Goal: Check status: Check status

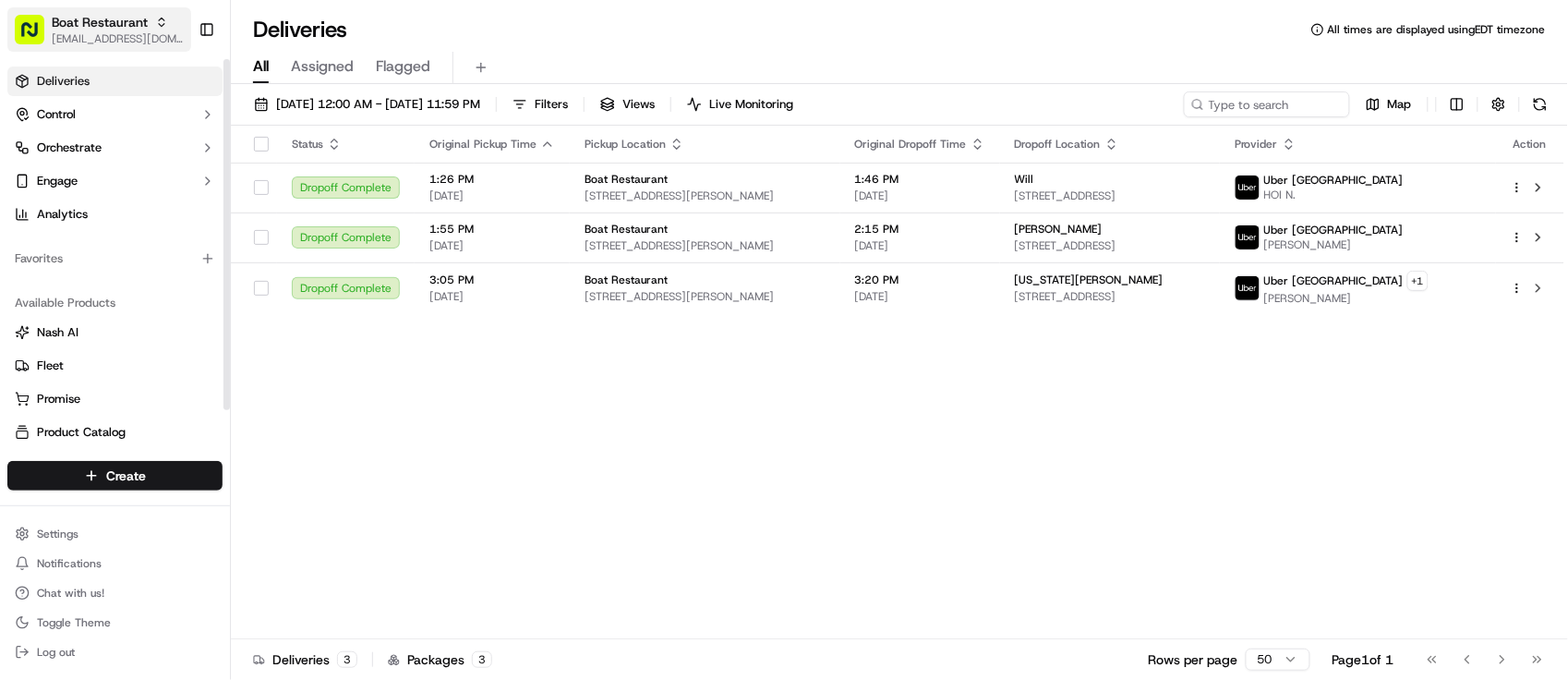
click at [143, 42] on span "[EMAIL_ADDRESS][DOMAIN_NAME]" at bounding box center [117, 39] width 132 height 15
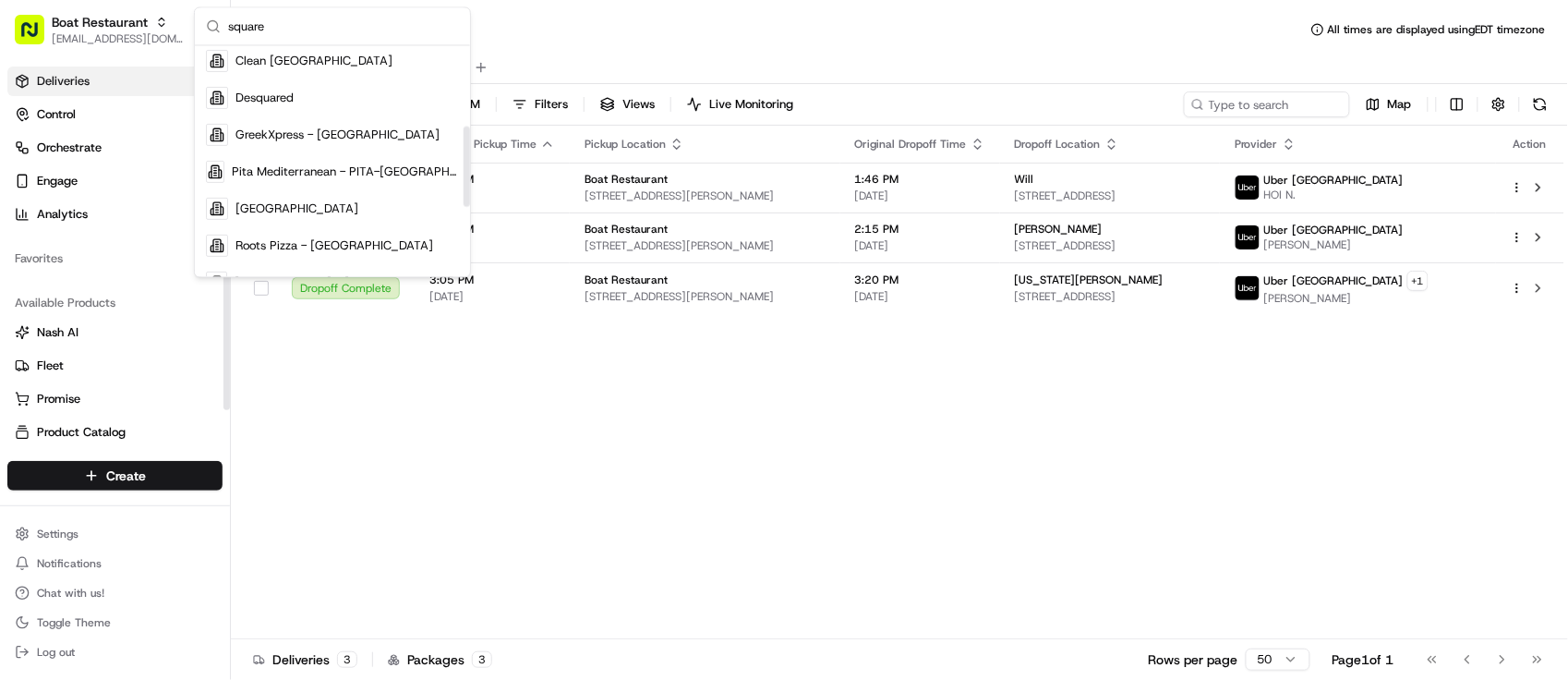
scroll to position [231, 0]
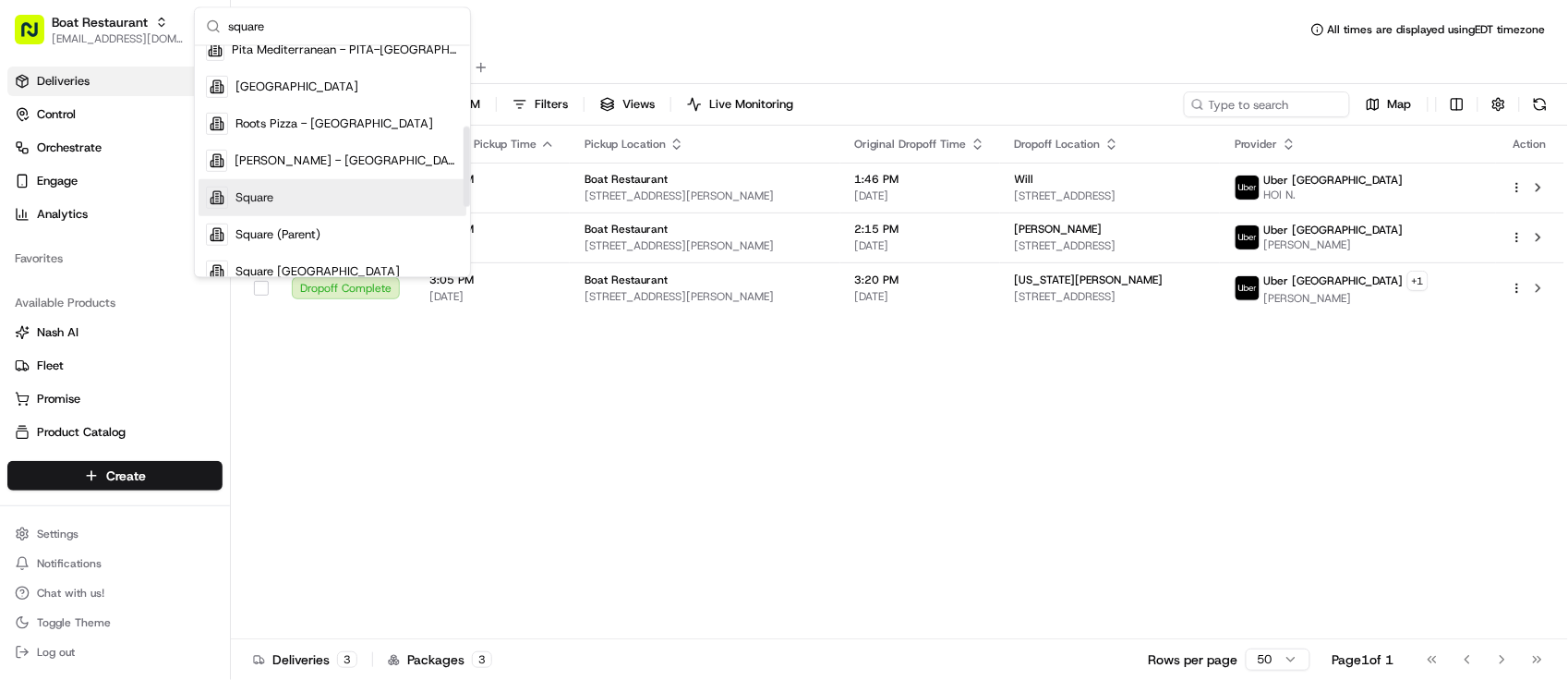
type input "square"
click at [339, 192] on div "Square" at bounding box center [332, 198] width 268 height 37
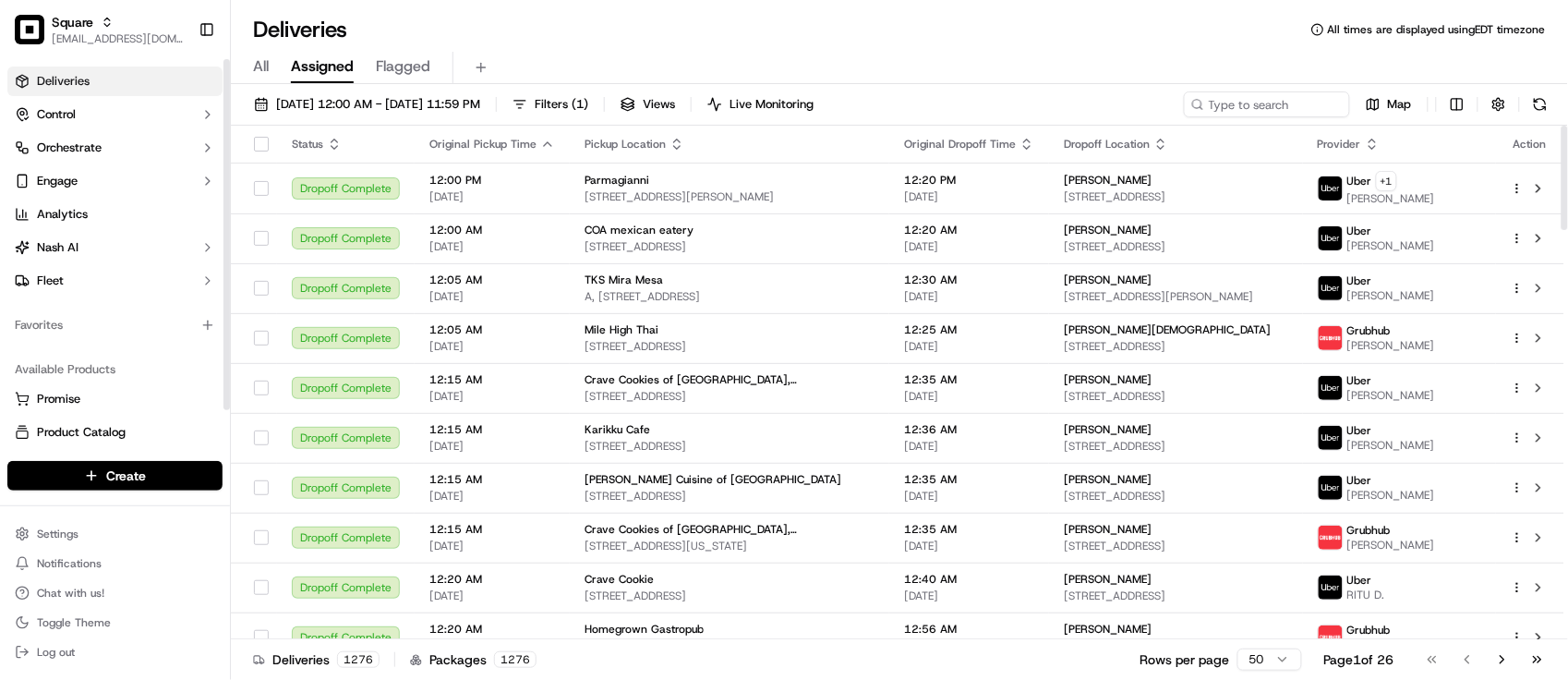
click at [186, 353] on div "Available Products Promise Product Catalog Returns" at bounding box center [115, 418] width 230 height 140
click at [560, 18] on div "Deliveries All times are displayed using EDT timezone" at bounding box center [899, 30] width 1337 height 30
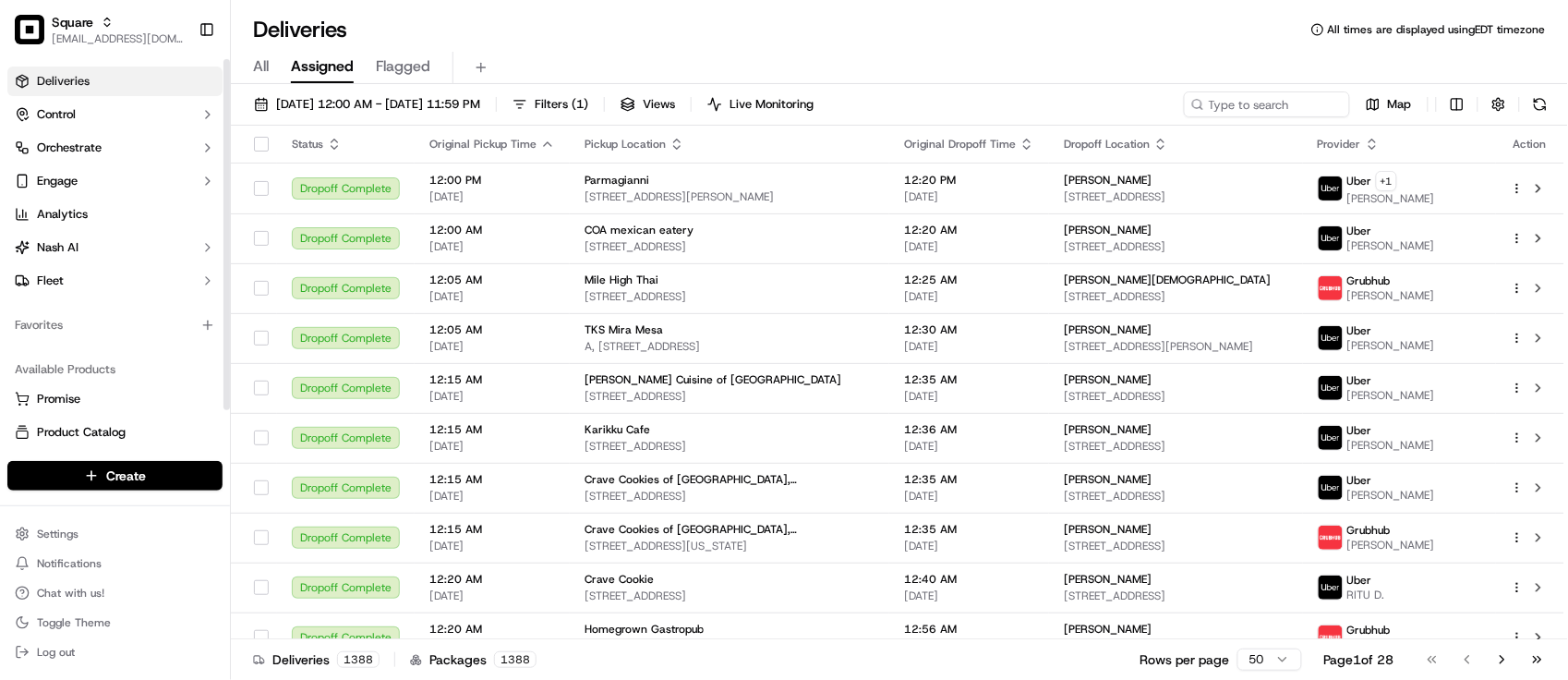
click at [20, 347] on div "Available Products Promise Product Catalog Returns" at bounding box center [115, 418] width 230 height 140
click at [607, 40] on div "Deliveries All times are displayed using EDT timezone" at bounding box center [899, 30] width 1337 height 30
click at [487, 19] on div "Deliveries All times are displayed using EDT timezone" at bounding box center [899, 30] width 1337 height 30
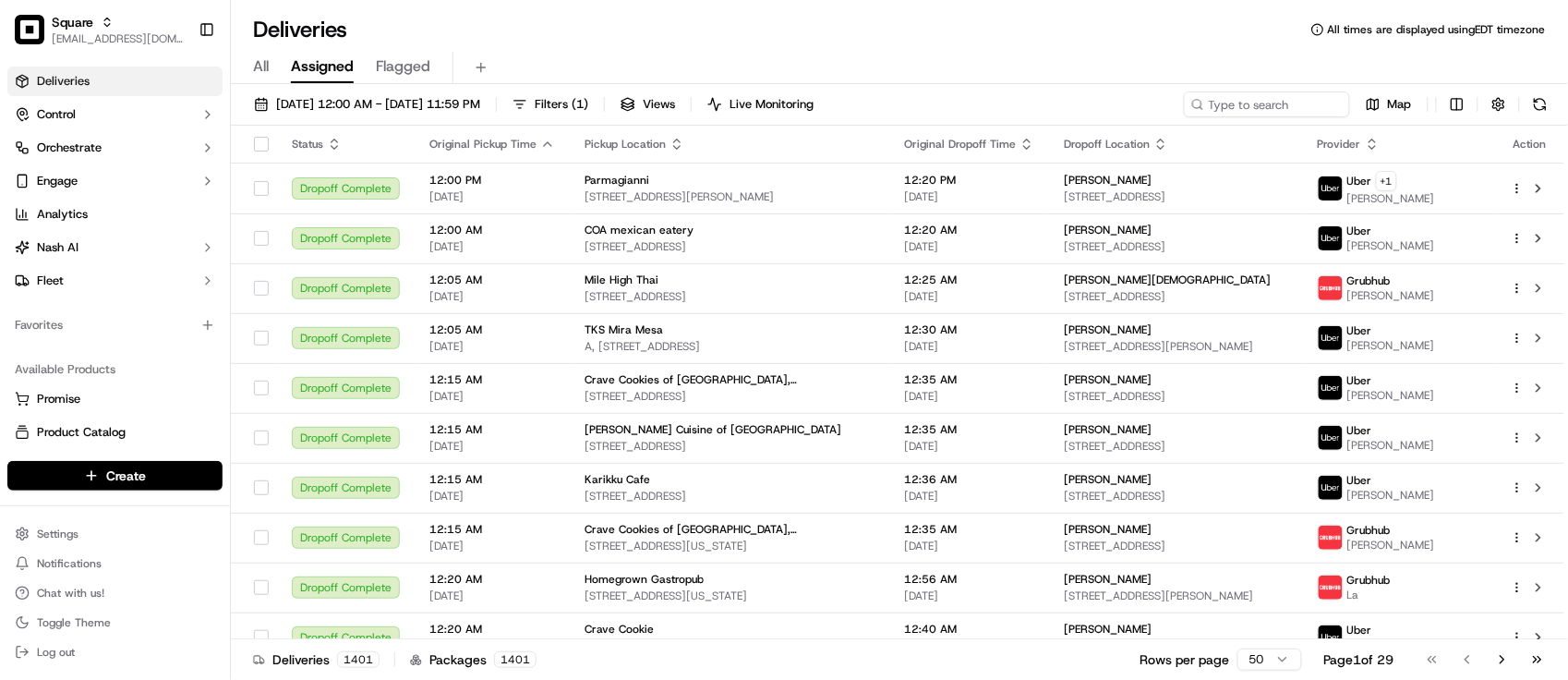
click at [500, 16] on div "Deliveries All times are displayed using EDT timezone" at bounding box center [899, 30] width 1337 height 30
click at [1288, 104] on input at bounding box center [1239, 104] width 222 height 26
paste input "9395765"
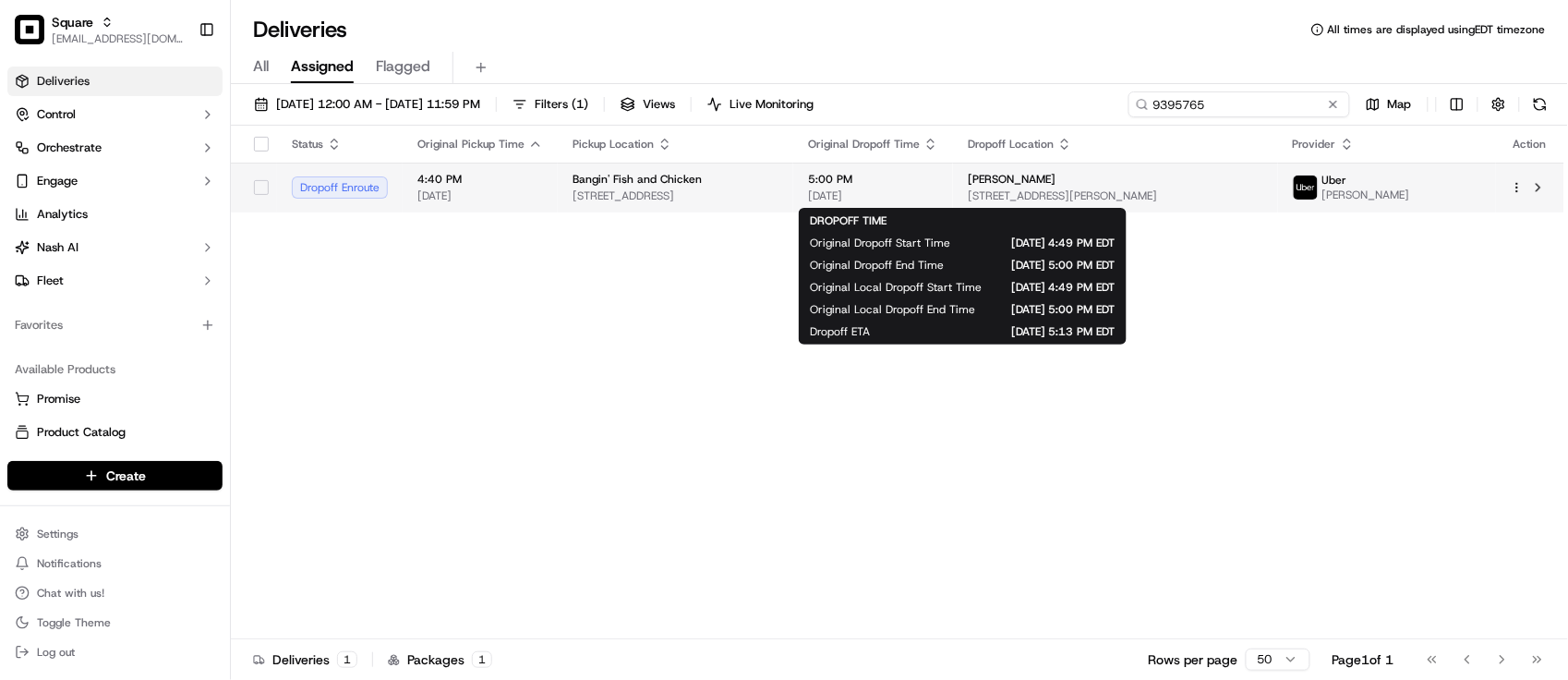
type input "9395765"
click at [938, 190] on span "[DATE]" at bounding box center [873, 196] width 130 height 15
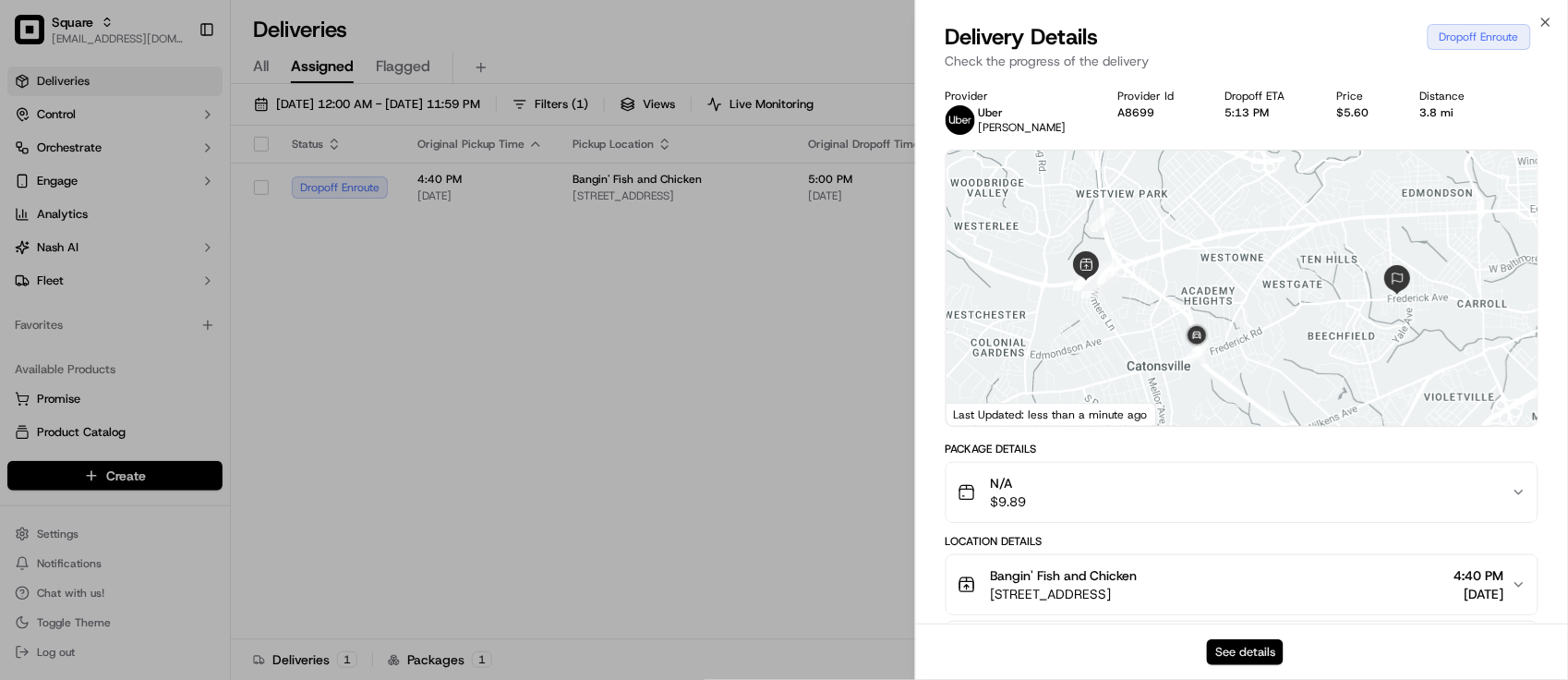
click at [1242, 642] on button "See details" at bounding box center [1245, 652] width 77 height 26
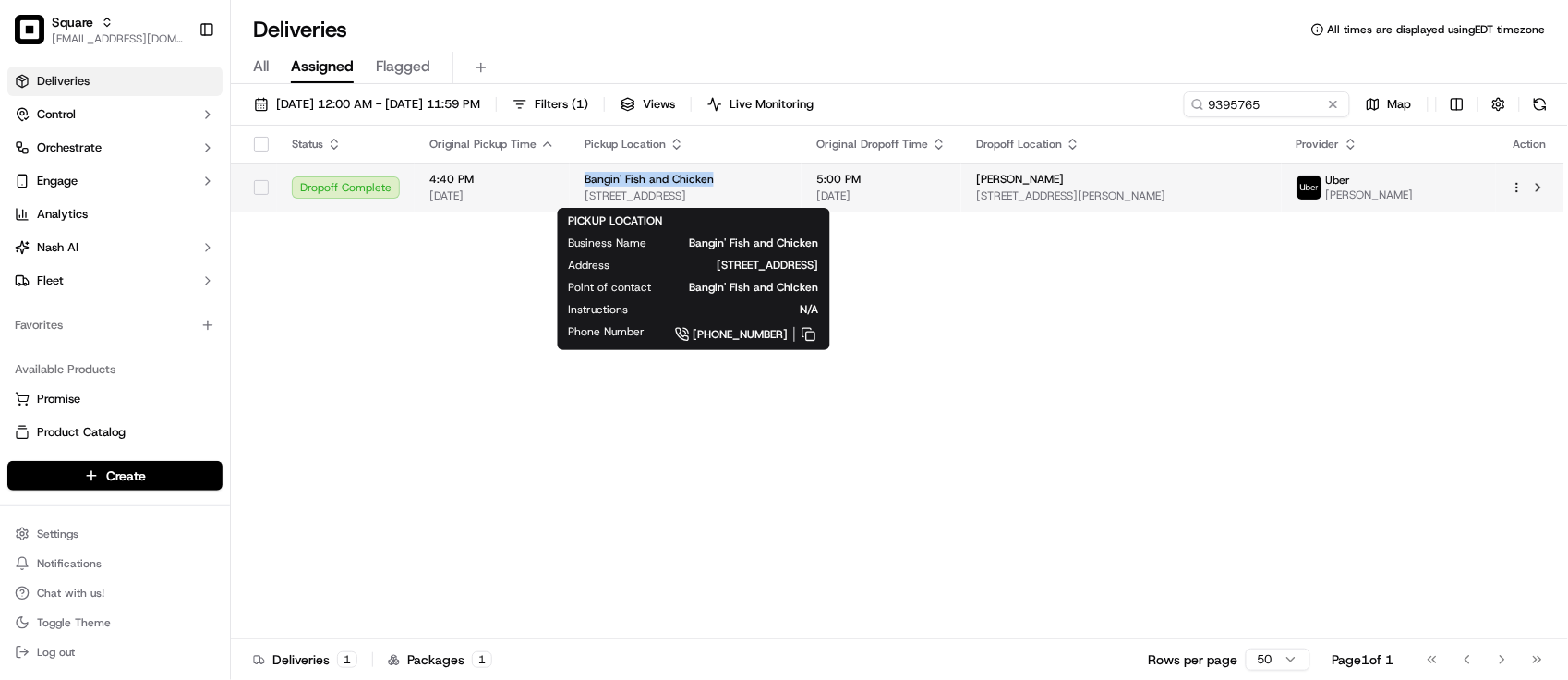
drag, startPoint x: 583, startPoint y: 177, endPoint x: 714, endPoint y: 186, distance: 131.3
click at [714, 186] on div "Bangin' Fish and Chicken" at bounding box center [685, 179] width 202 height 15
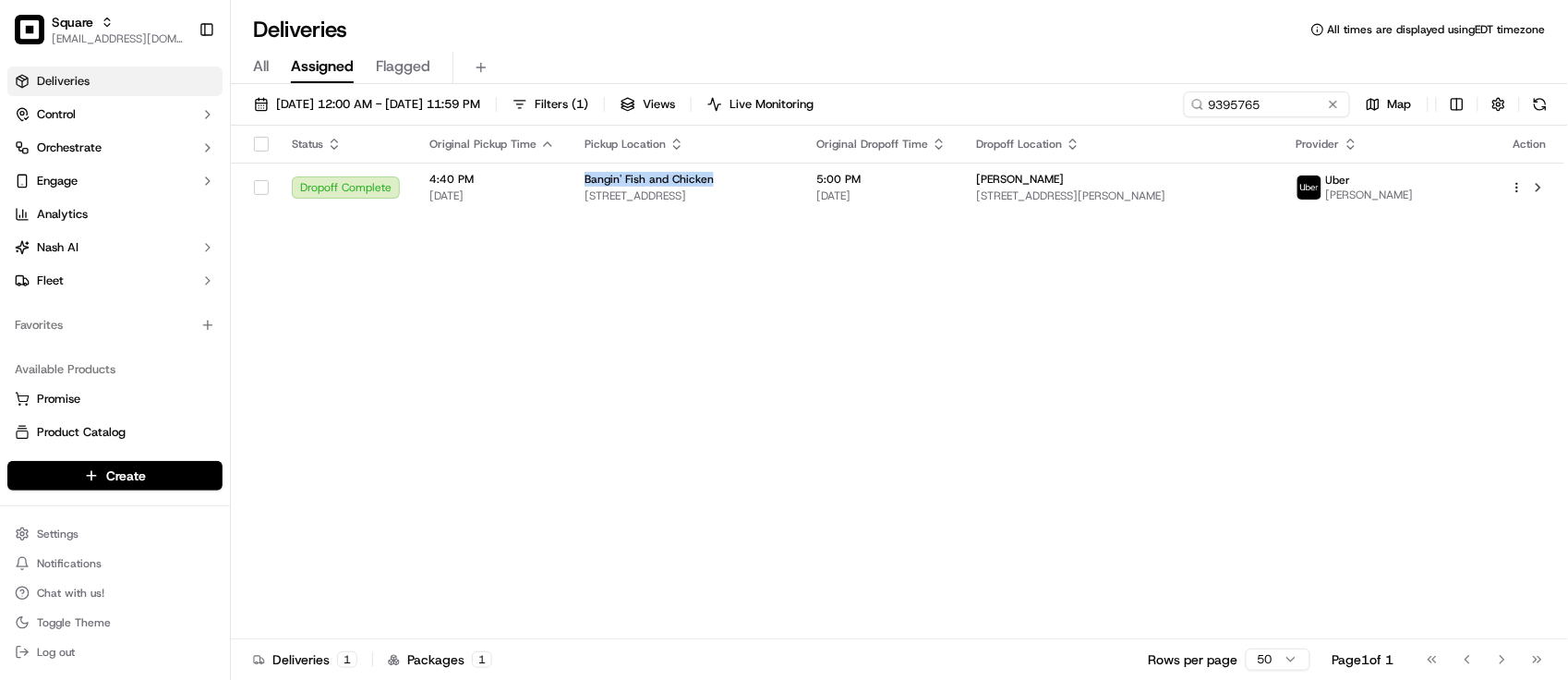
copy span "Bangin' Fish and Chicken"
click at [1335, 109] on button at bounding box center [1333, 104] width 18 height 18
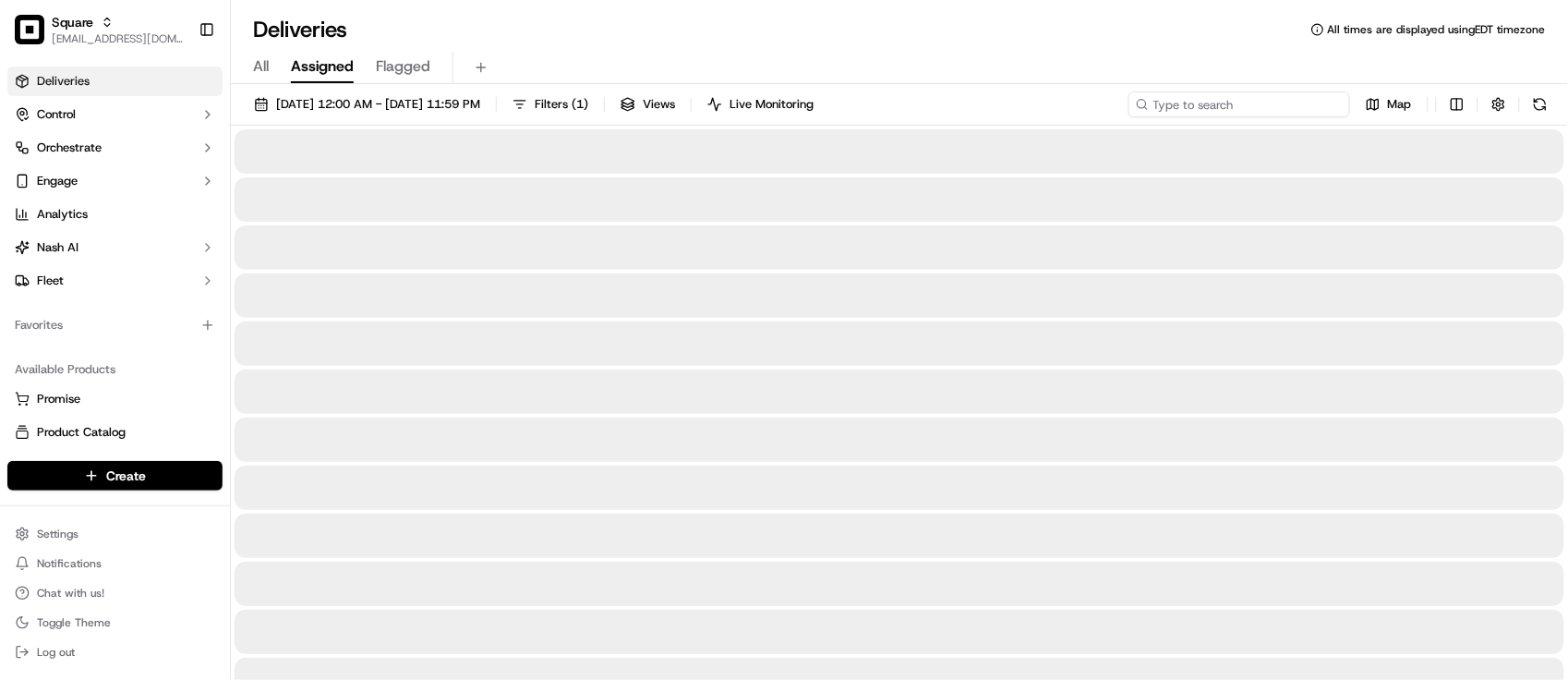
click at [1322, 106] on input at bounding box center [1239, 104] width 222 height 26
paste input "Bangin' Fish and Chicken"
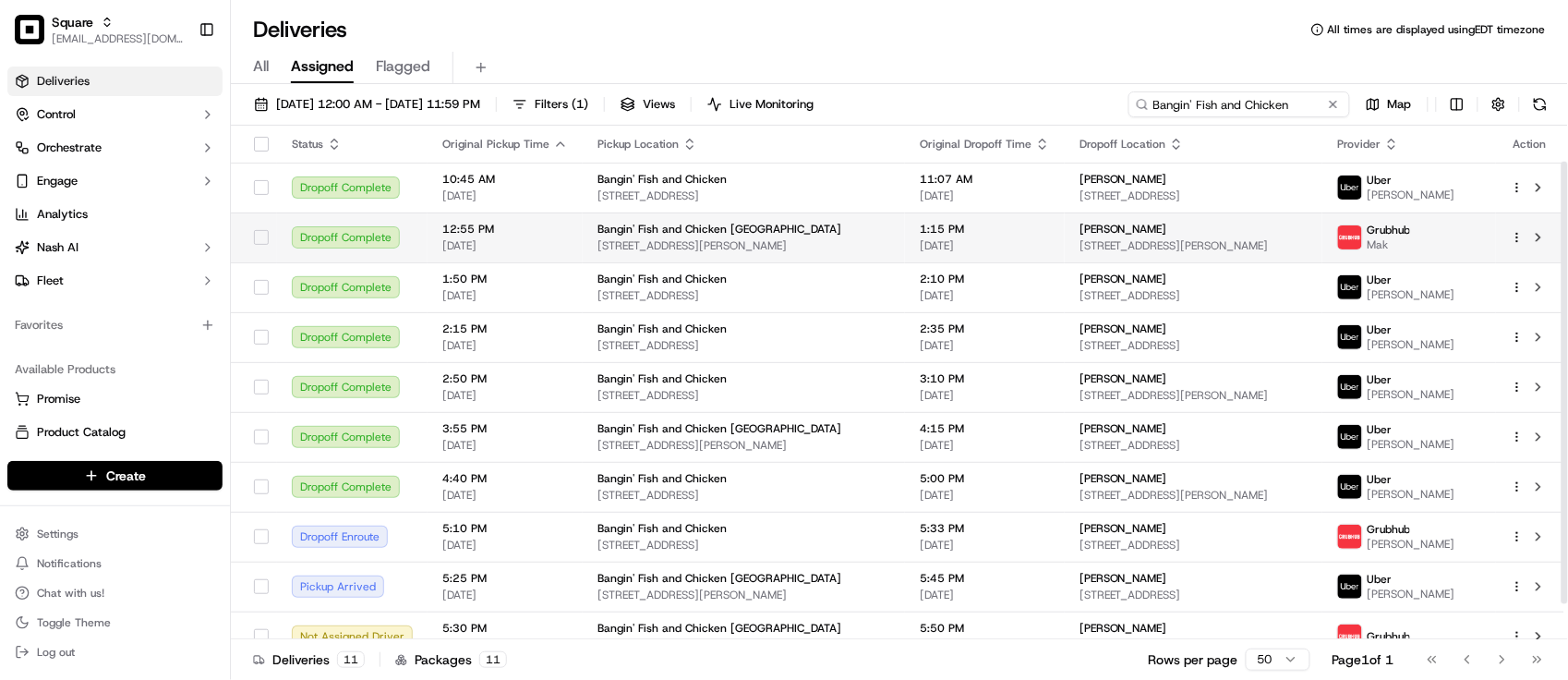
scroll to position [81, 0]
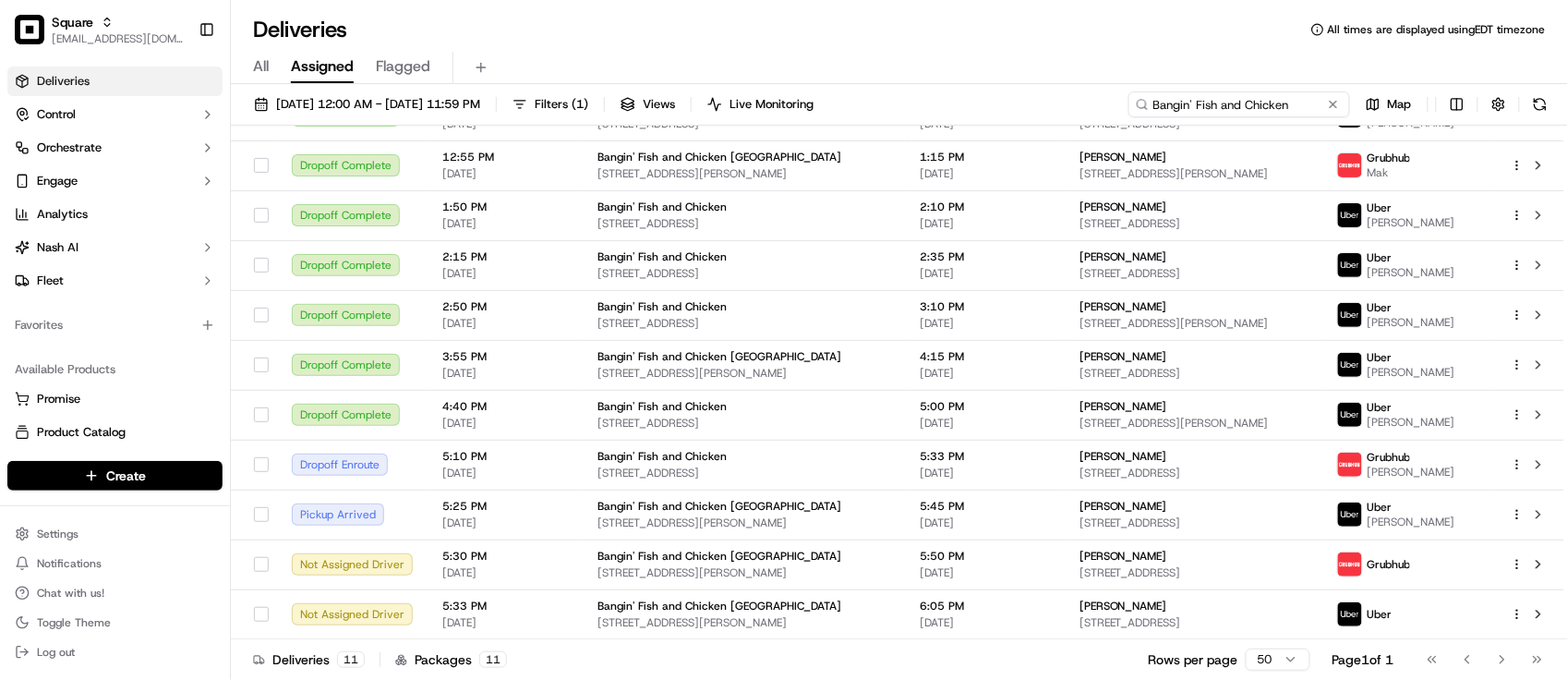
type input "Bangin' Fish and Chicken"
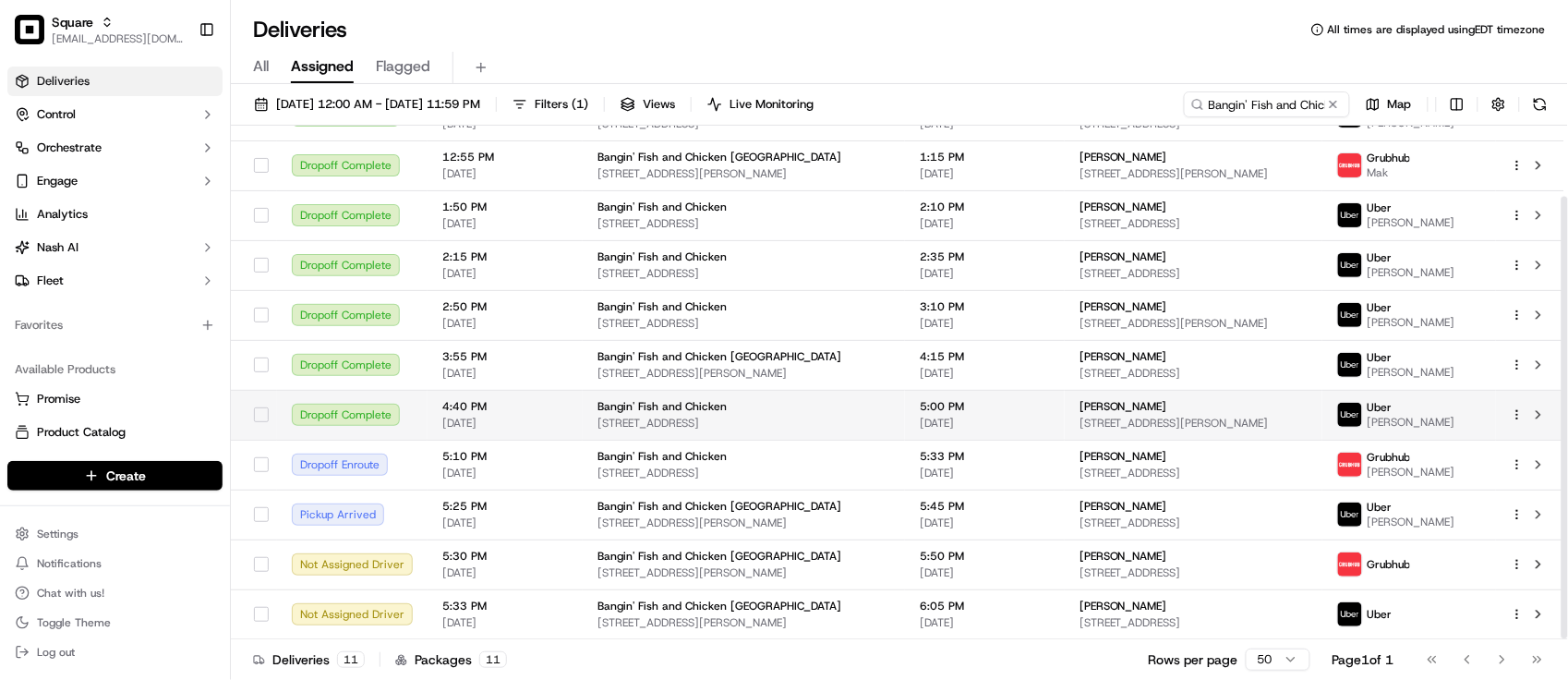
click at [1009, 421] on span "[DATE]" at bounding box center [984, 423] width 130 height 15
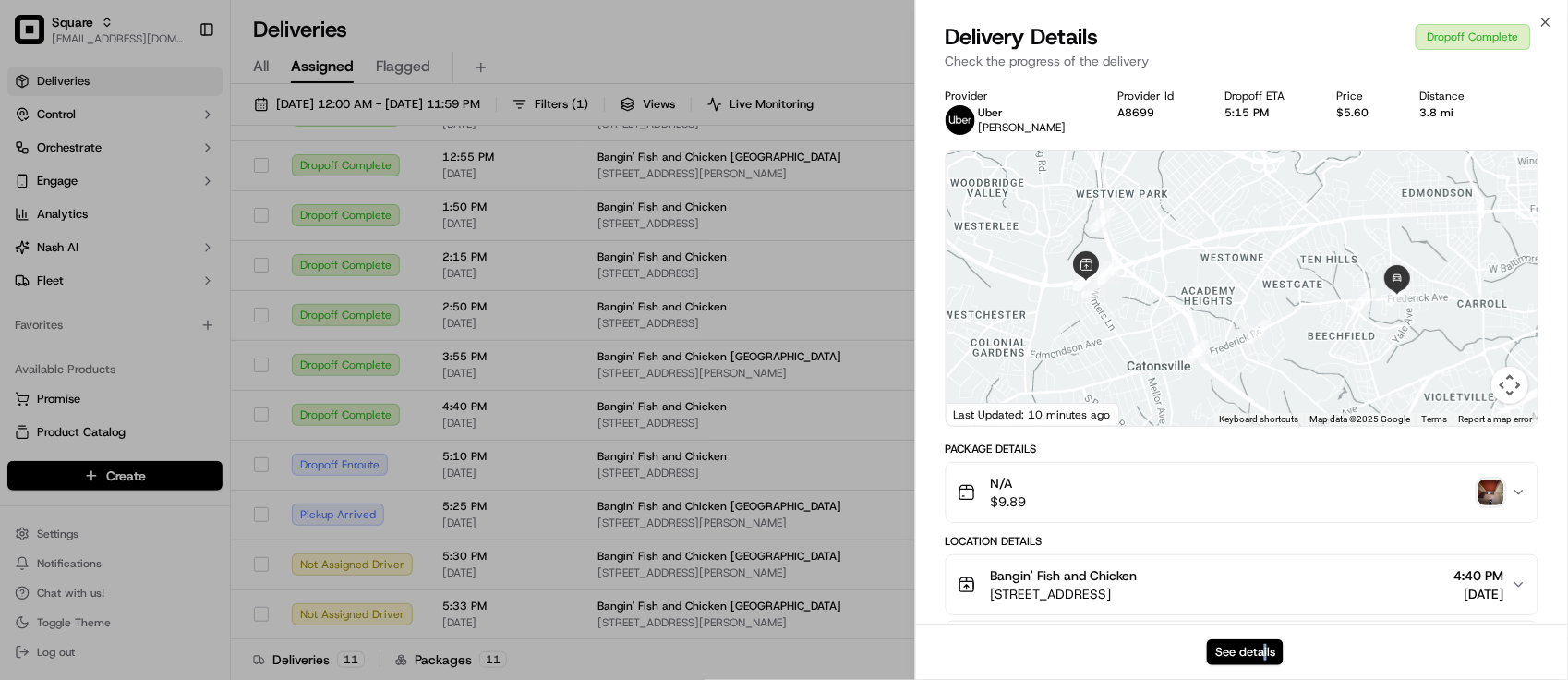
click at [1265, 631] on div "See details" at bounding box center [1242, 651] width 653 height 56
click at [1254, 634] on div "See details" at bounding box center [1242, 651] width 653 height 56
click at [1253, 652] on button "See details" at bounding box center [1245, 652] width 77 height 26
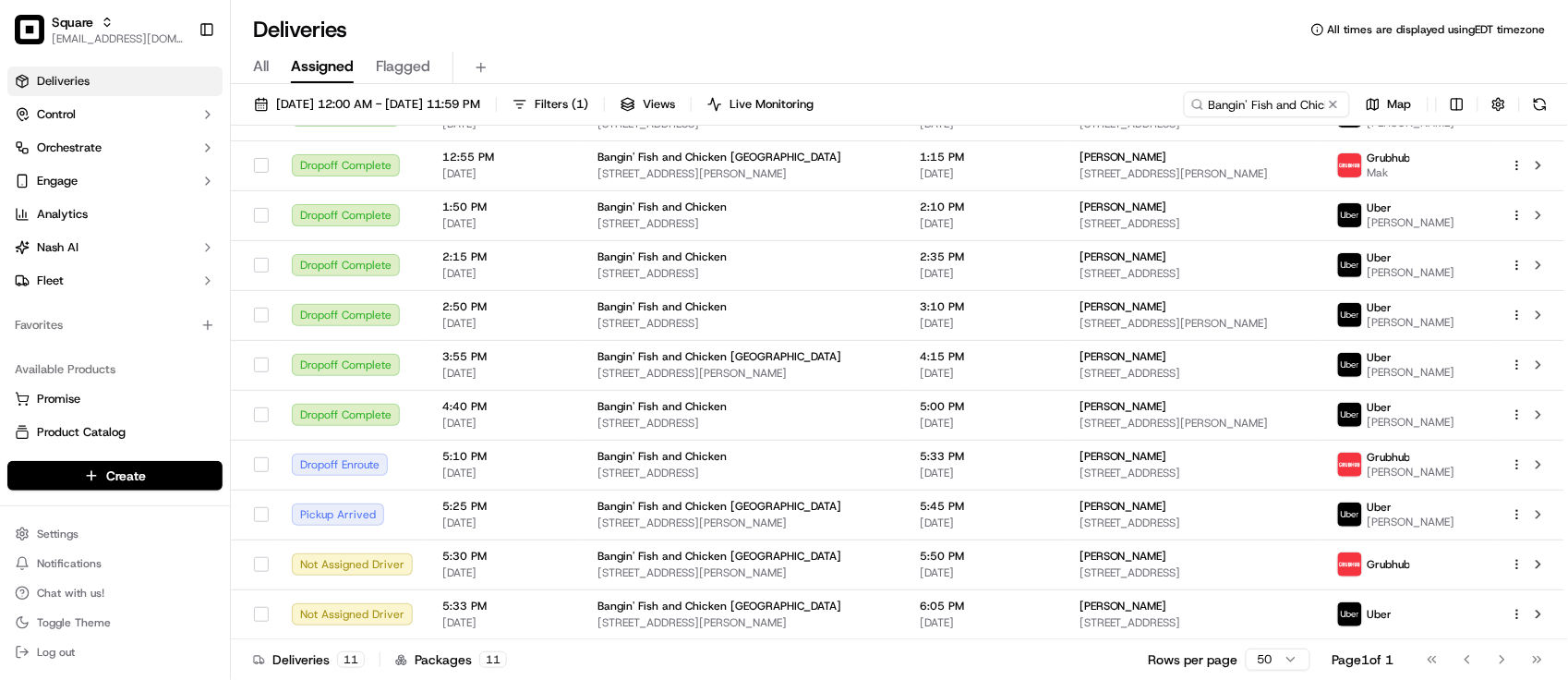
click at [573, 53] on div "All Assigned Flagged" at bounding box center [899, 67] width 1337 height 32
click at [1336, 93] on input "Bangin' Fish and Chicken" at bounding box center [1239, 104] width 222 height 26
click at [1328, 99] on button at bounding box center [1333, 104] width 18 height 18
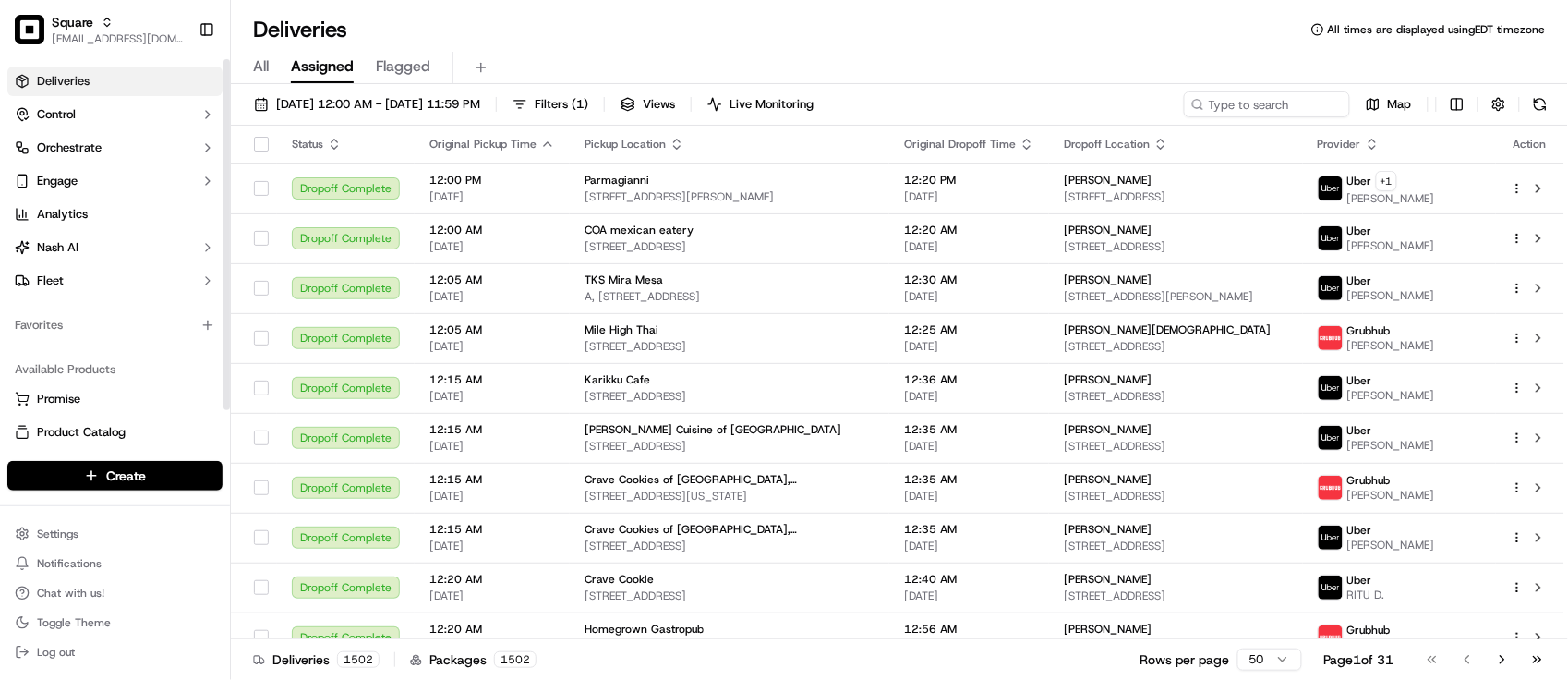
click at [182, 355] on div "Available Products" at bounding box center [115, 370] width 215 height 30
click at [1300, 99] on input at bounding box center [1239, 104] width 222 height 26
paste input "9554607"
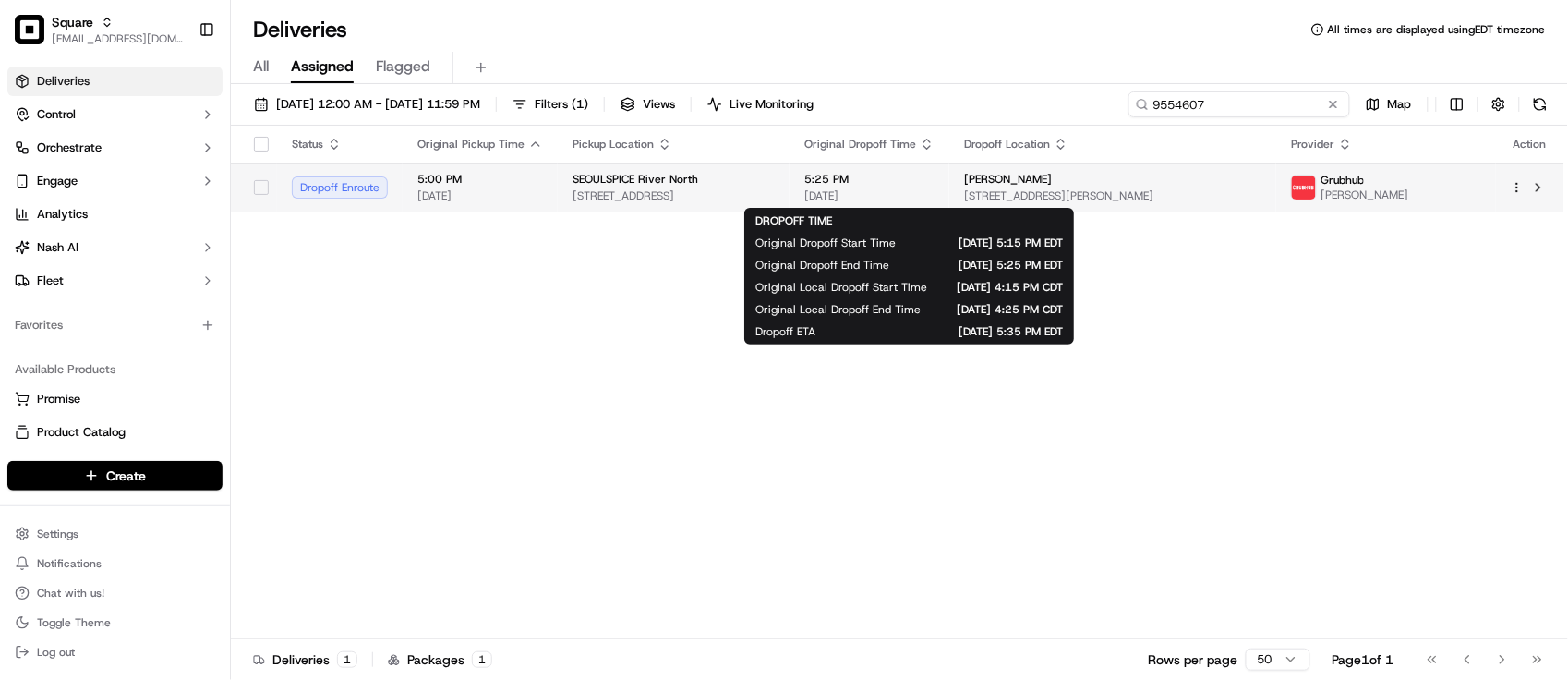
type input "9554607"
click at [935, 197] on span "[DATE]" at bounding box center [869, 196] width 130 height 15
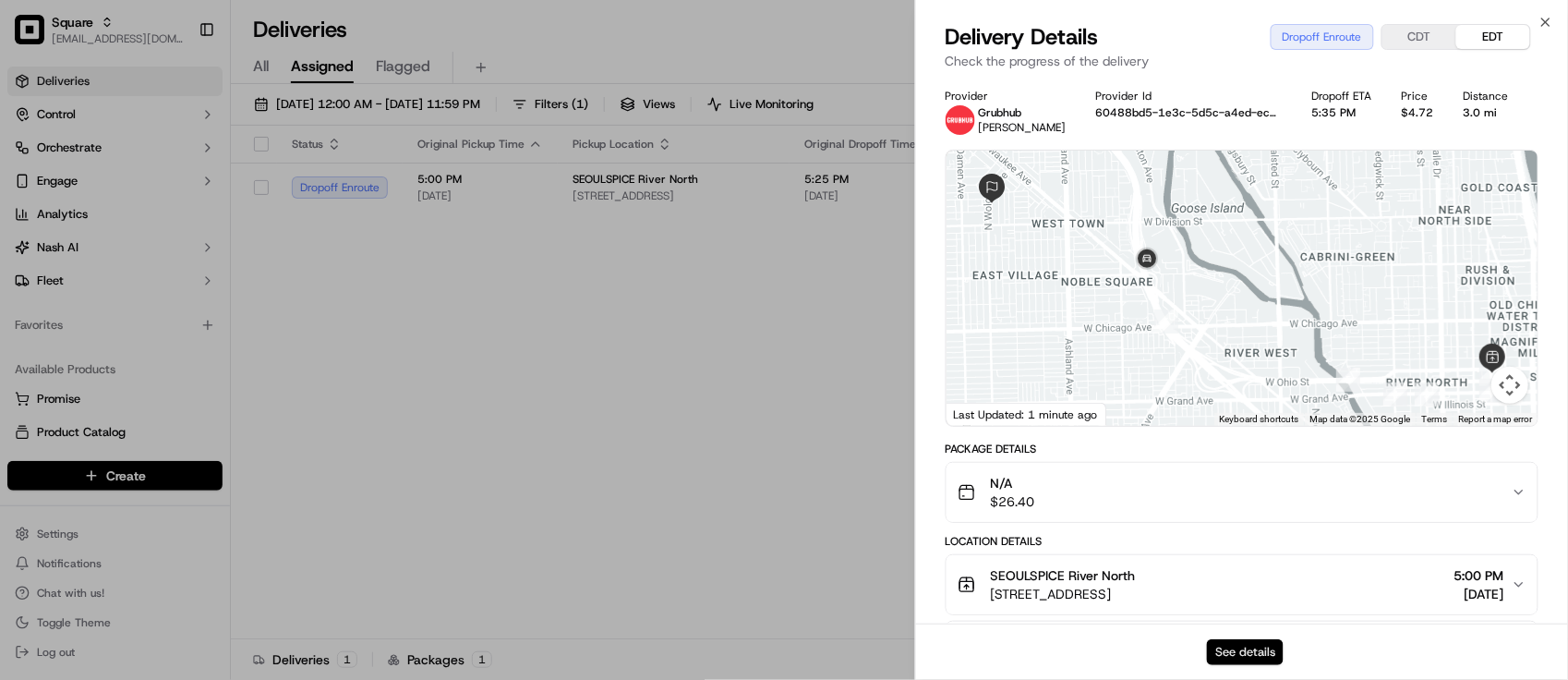
click at [1247, 663] on button "See details" at bounding box center [1245, 652] width 77 height 26
drag, startPoint x: 668, startPoint y: 437, endPoint x: 801, endPoint y: 372, distance: 148.0
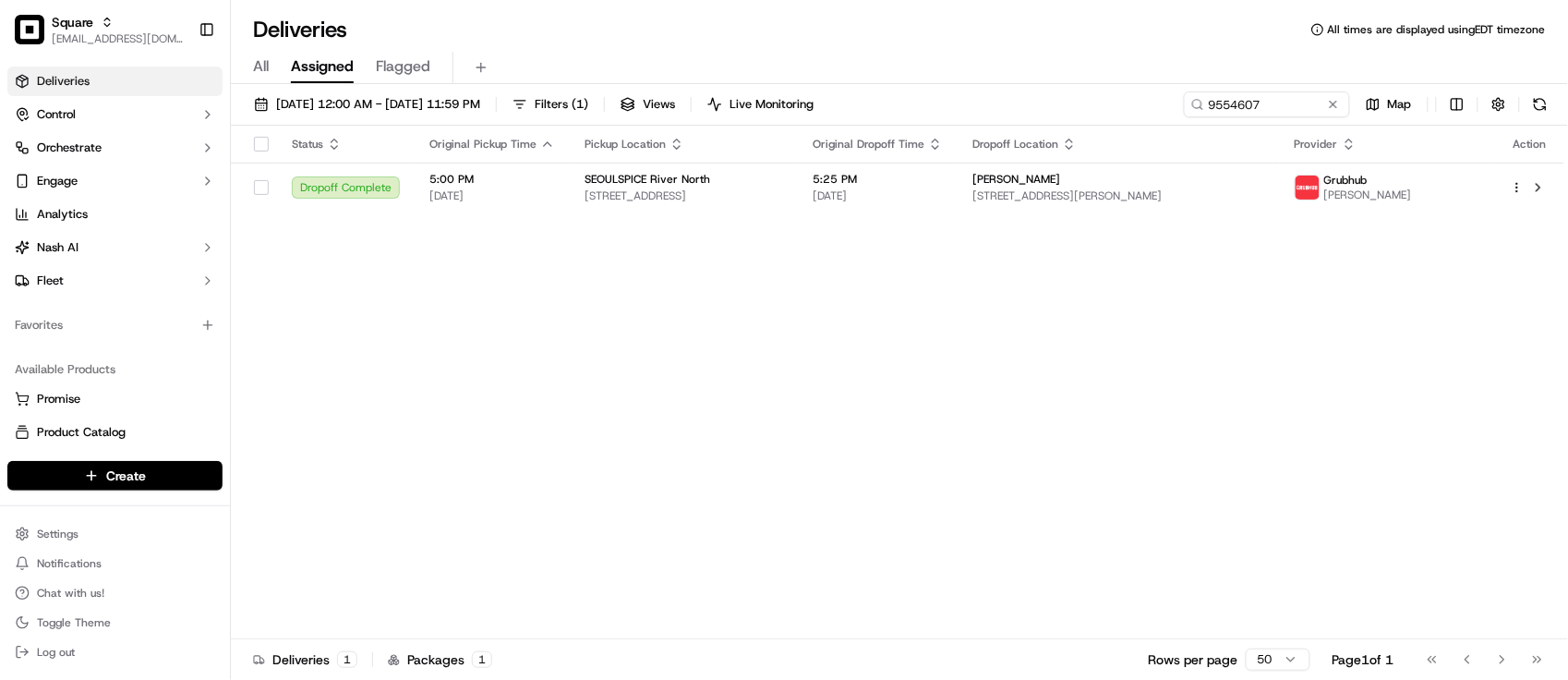
click at [1334, 104] on button at bounding box center [1333, 104] width 18 height 18
